Goal: Information Seeking & Learning: Learn about a topic

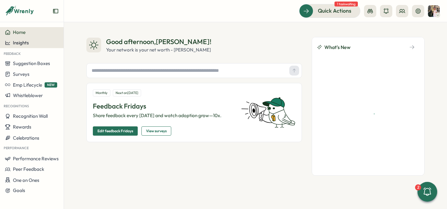
click at [17, 45] on span "Insights" at bounding box center [21, 43] width 16 height 6
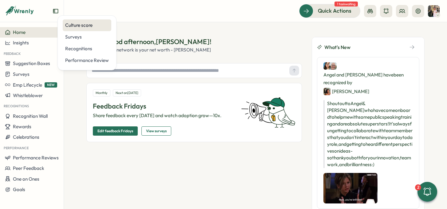
click at [92, 28] on div "Culture score" at bounding box center [87, 25] width 44 height 7
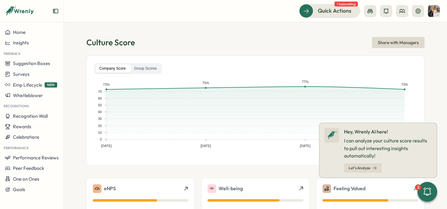
click at [440, 119] on section "Culture Score Share with Managers Company Score Group Scores [DATE] [DATE] [DAT…" at bounding box center [255, 115] width 383 height 186
click at [439, 122] on section "Culture Score Share with Managers Company Score Group Scores [DATE] [DATE] [DAT…" at bounding box center [255, 115] width 383 height 186
click at [157, 72] on label "Group Scores" at bounding box center [145, 68] width 31 height 8
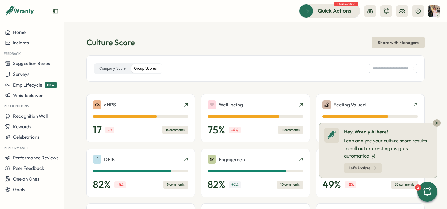
type input "**********"
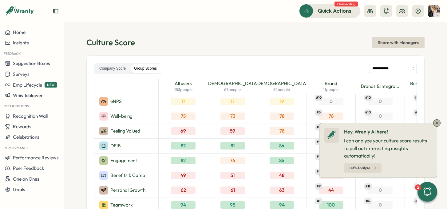
click at [436, 124] on icon at bounding box center [437, 122] width 5 height 5
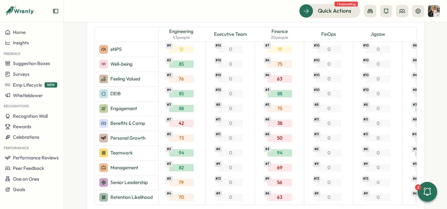
scroll to position [0, 439]
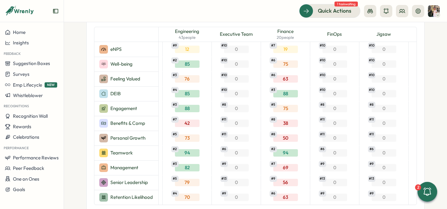
drag, startPoint x: 226, startPoint y: 30, endPoint x: 242, endPoint y: 28, distance: 16.1
click at [242, 29] on div "Executive Team" at bounding box center [236, 34] width 49 height 15
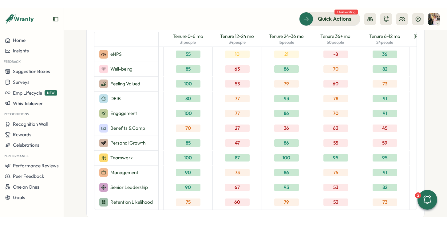
scroll to position [56, 0]
